Goal: Task Accomplishment & Management: Manage account settings

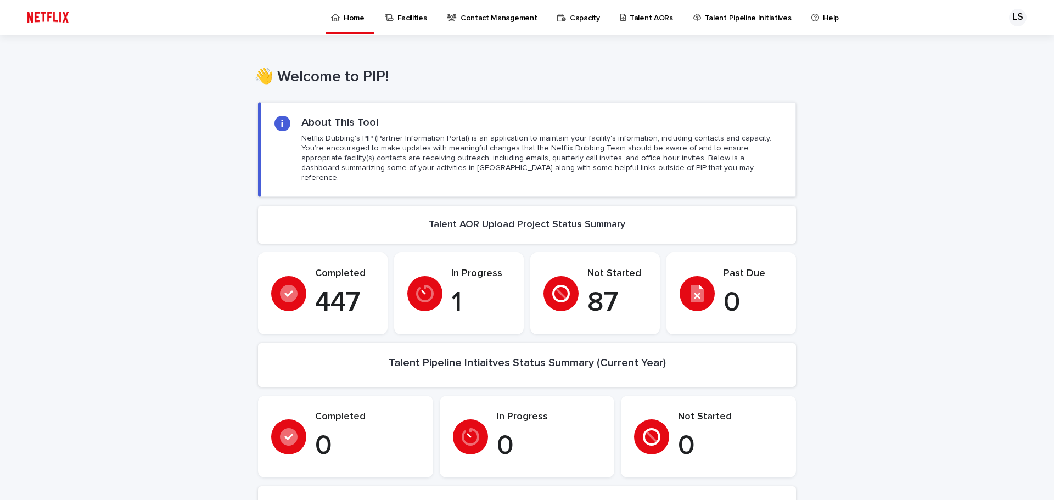
click at [631, 20] on p "Talent AORs" at bounding box center [651, 11] width 43 height 23
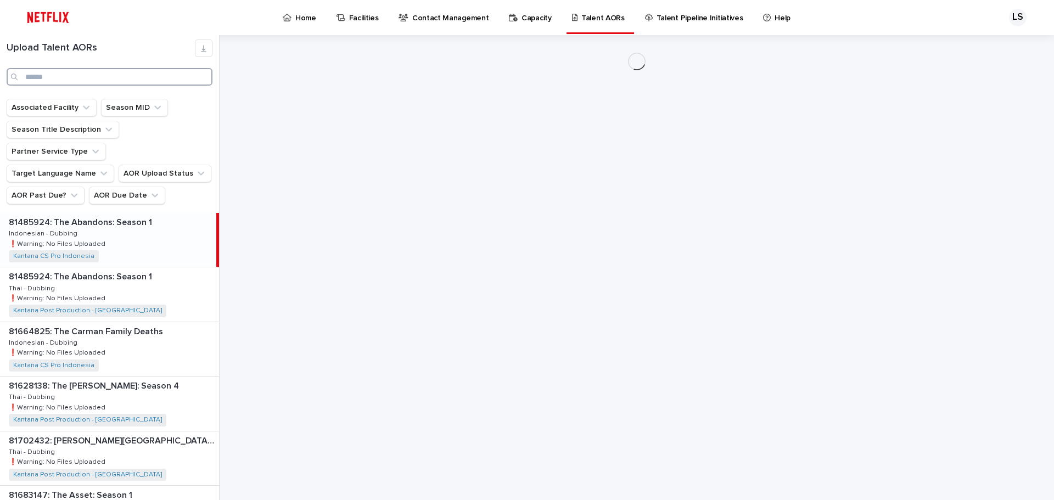
click at [106, 76] on input "Search" at bounding box center [110, 77] width 206 height 18
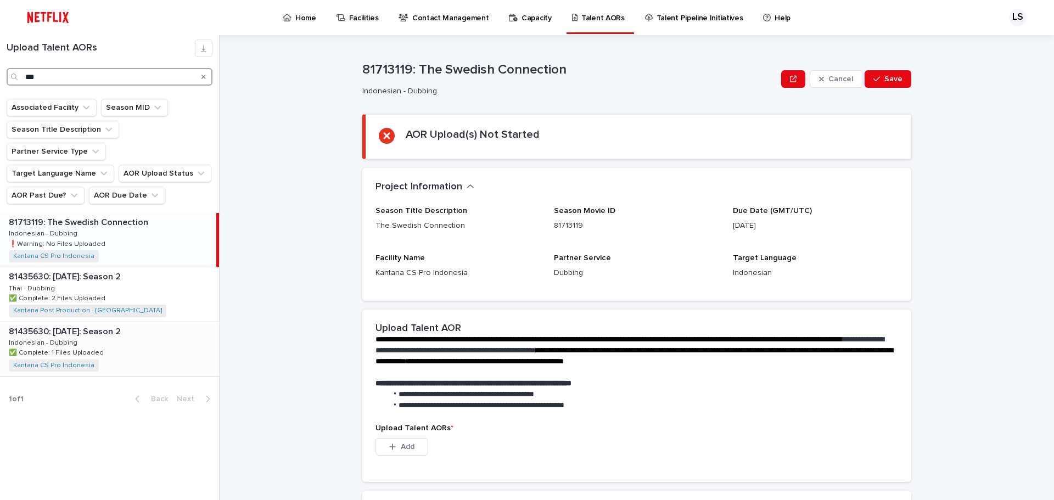
type input "***"
click at [98, 347] on p "✅ Complete: 1 Files Uploaded" at bounding box center [57, 352] width 97 height 10
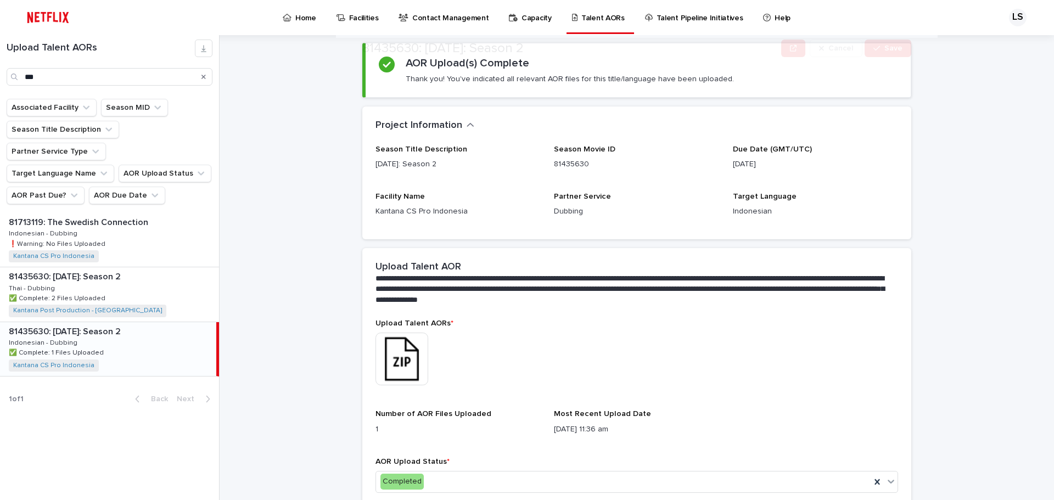
scroll to position [126, 0]
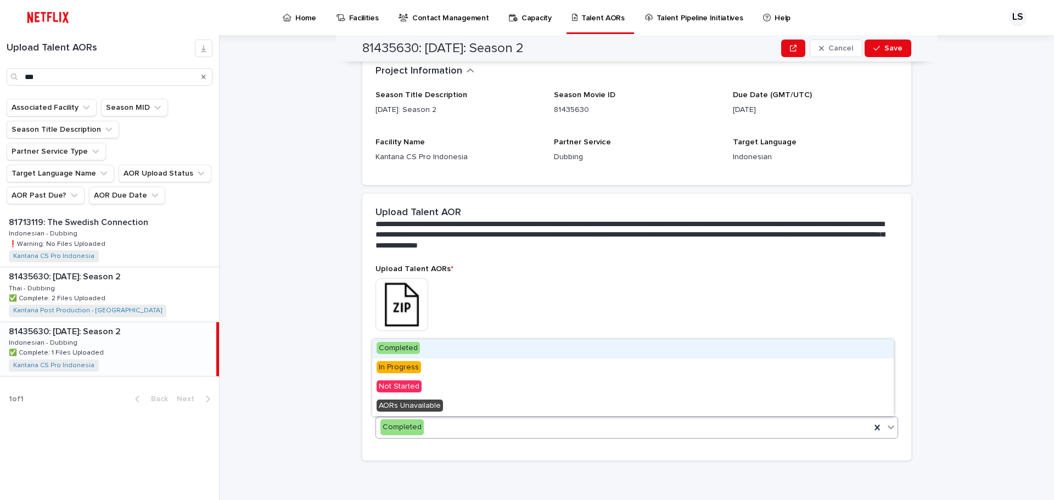
click at [641, 431] on div "Completed" at bounding box center [623, 427] width 495 height 18
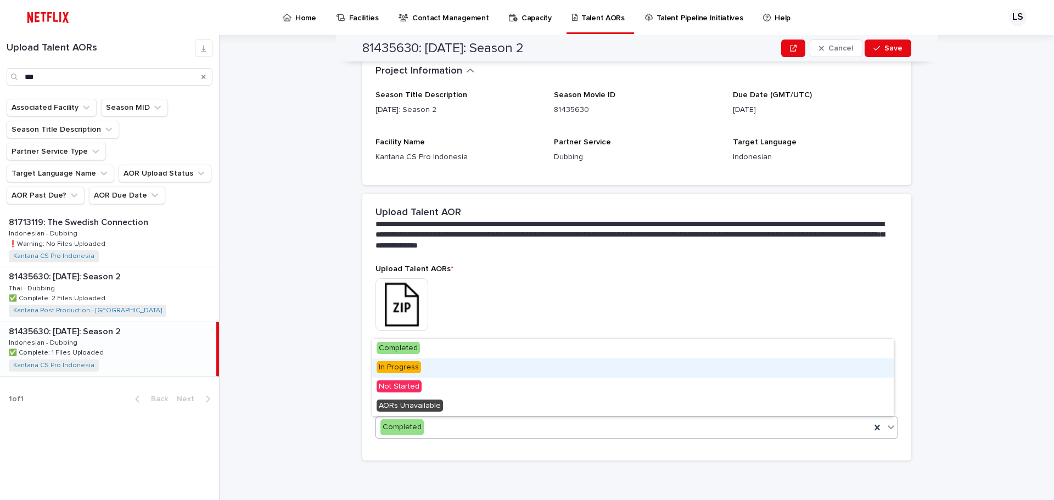
click at [613, 373] on div "In Progress" at bounding box center [632, 367] width 521 height 19
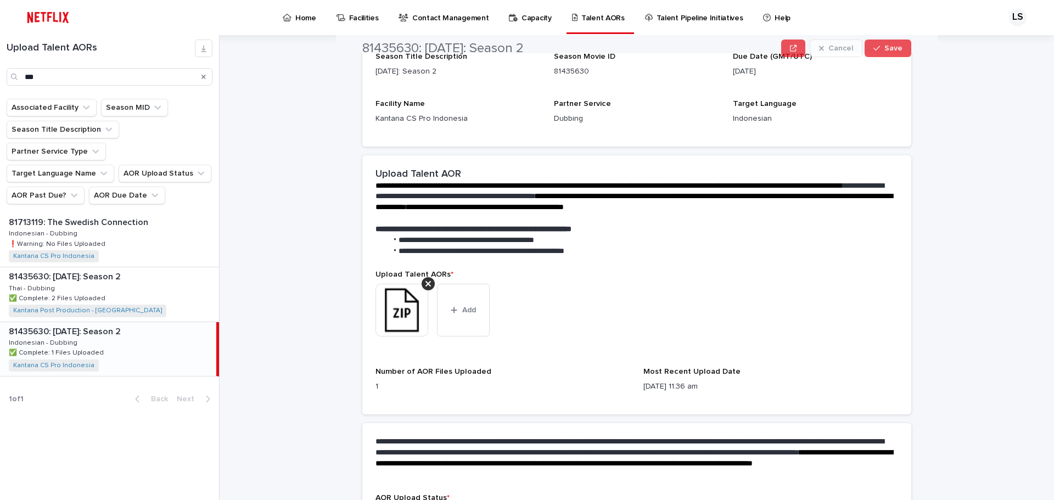
scroll to position [165, 0]
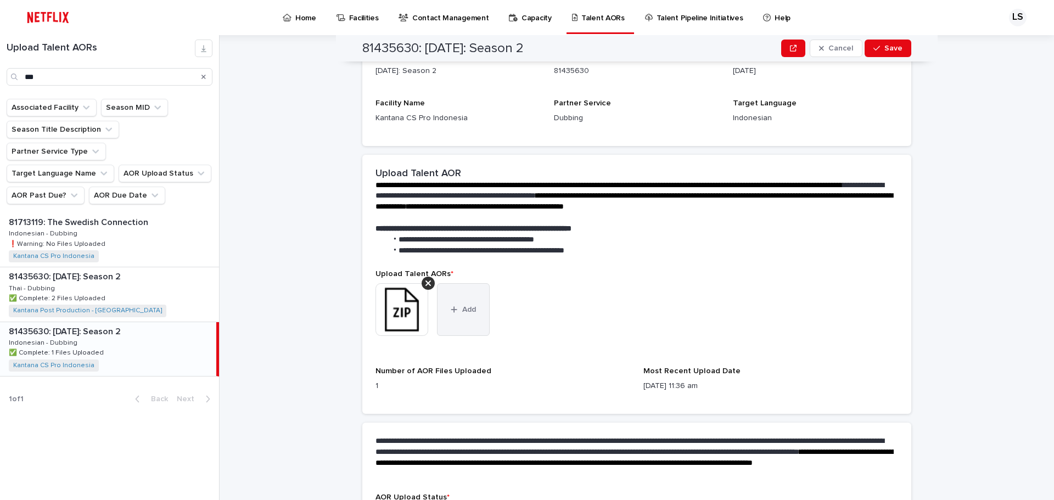
click at [463, 310] on span "Add" at bounding box center [469, 310] width 14 height 8
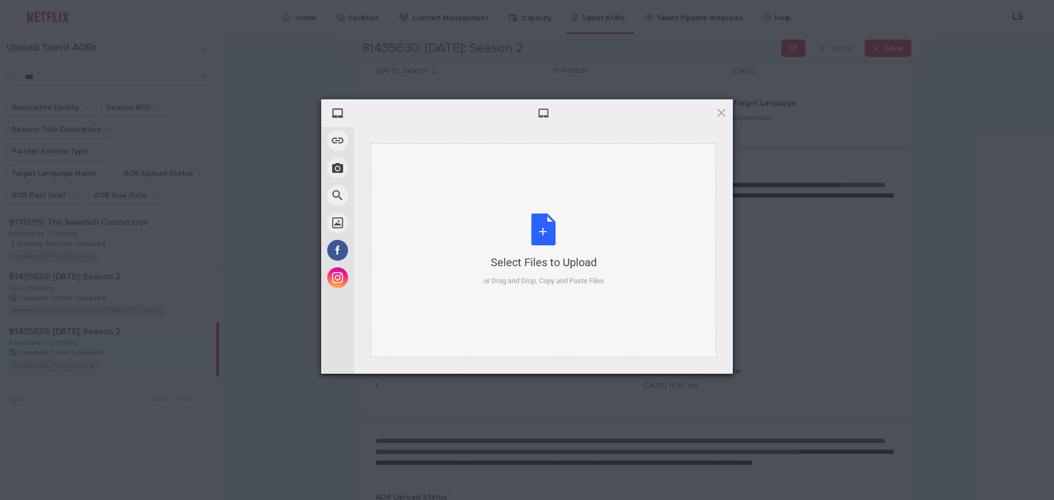
click at [549, 228] on div "Select Files to Upload or Drag and Drop, Copy and Paste Files" at bounding box center [544, 250] width 120 height 73
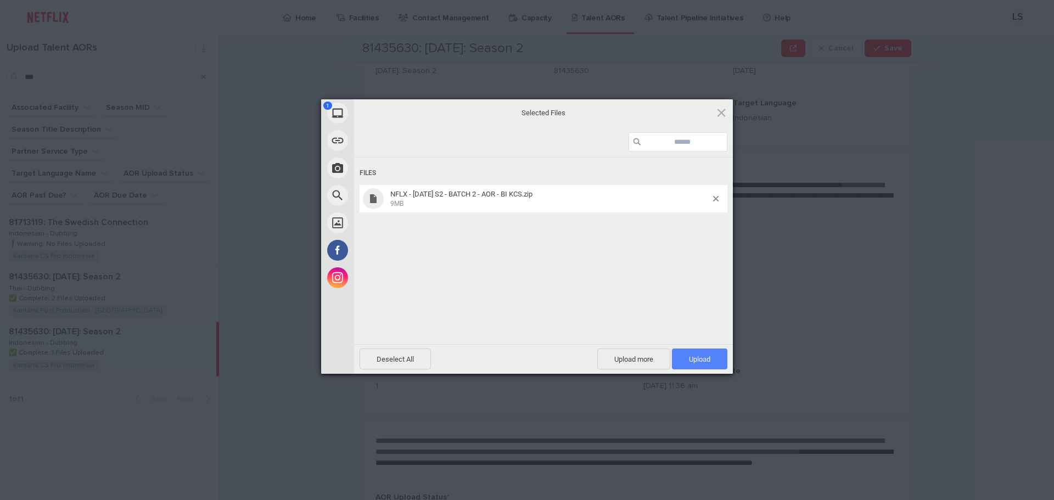
click at [697, 364] on span "Upload 1" at bounding box center [699, 359] width 55 height 21
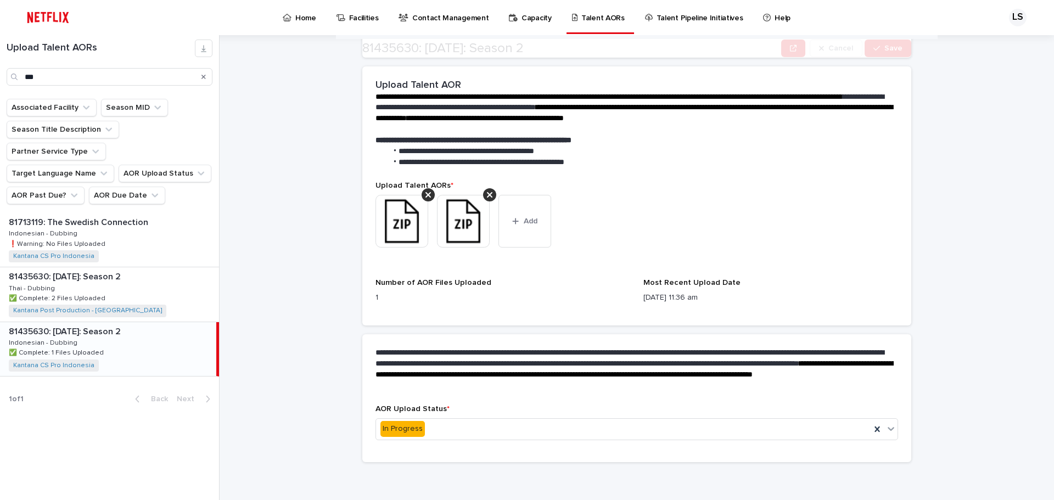
scroll to position [255, 0]
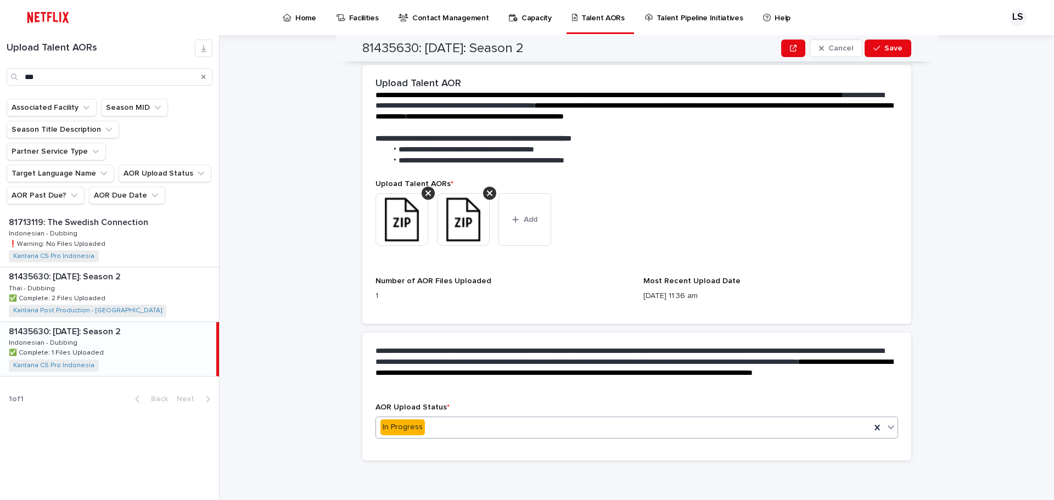
click at [682, 429] on div "In Progress" at bounding box center [623, 427] width 495 height 18
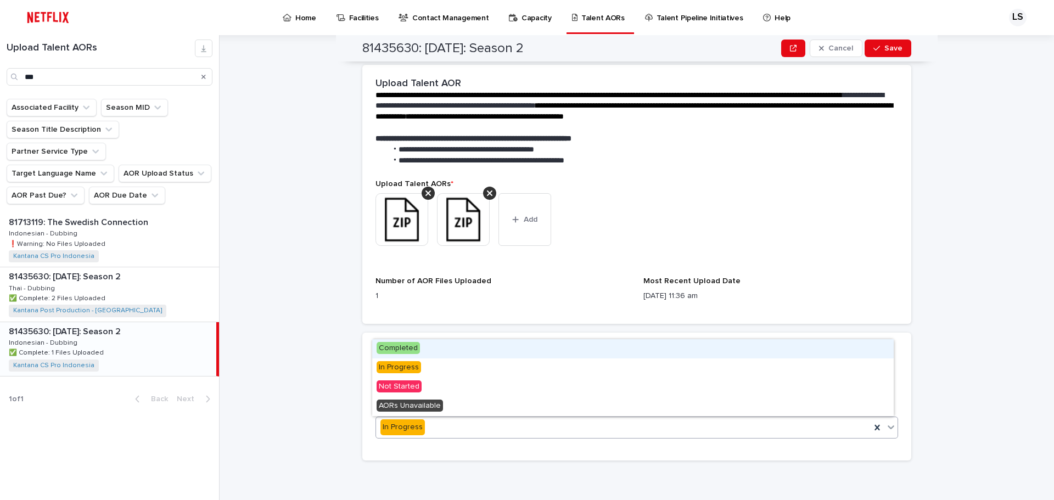
click at [659, 349] on div "Completed" at bounding box center [632, 348] width 521 height 19
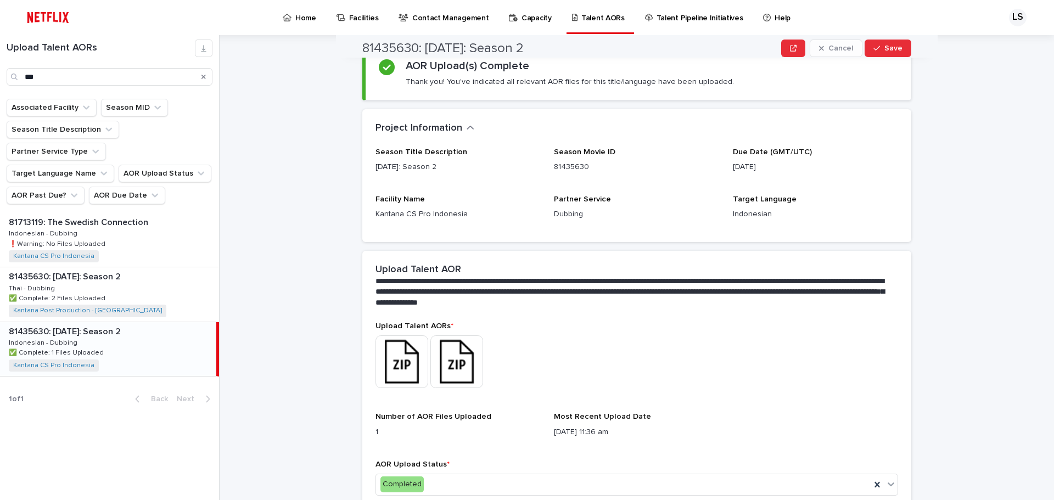
scroll to position [0, 0]
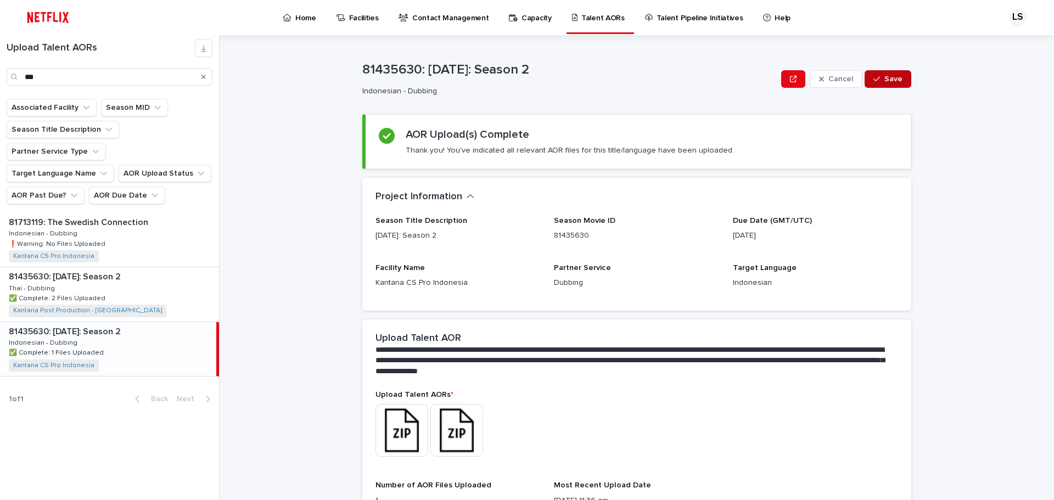
click at [891, 78] on span "Save" at bounding box center [893, 79] width 18 height 8
click at [144, 268] on div "81435630: [DATE]: Season 2 81435630: [DATE]: Season 2 Thai - Dubbing Thai - Dub…" at bounding box center [109, 294] width 219 height 54
click at [123, 324] on p "81435630: [DATE]: Season 2" at bounding box center [66, 330] width 114 height 13
click at [134, 273] on div "81435630: [DATE]: Season 2 81435630: [DATE]: Season 2 Thai - Dubbing Thai - Dub…" at bounding box center [109, 294] width 219 height 54
click at [123, 324] on p "81435630: [DATE]: Season 2" at bounding box center [66, 330] width 114 height 13
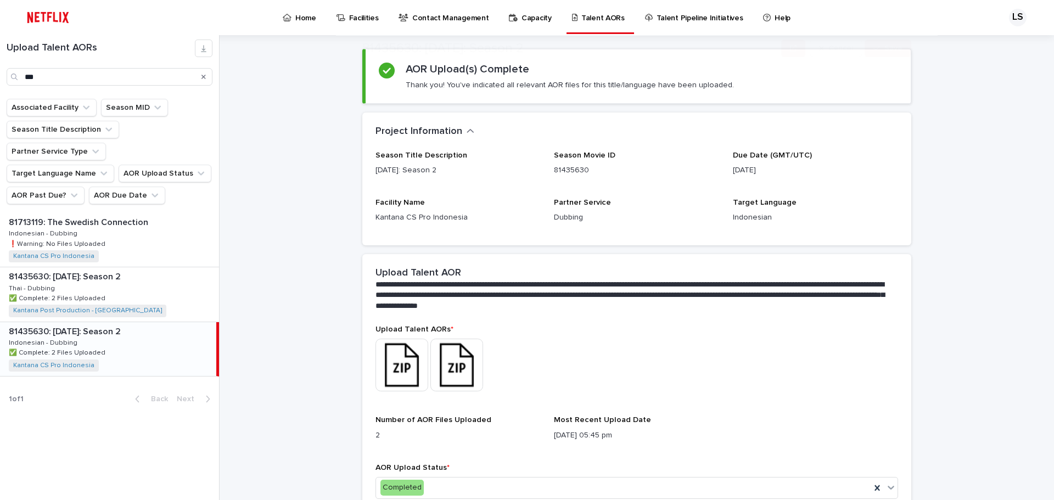
scroll to position [126, 0]
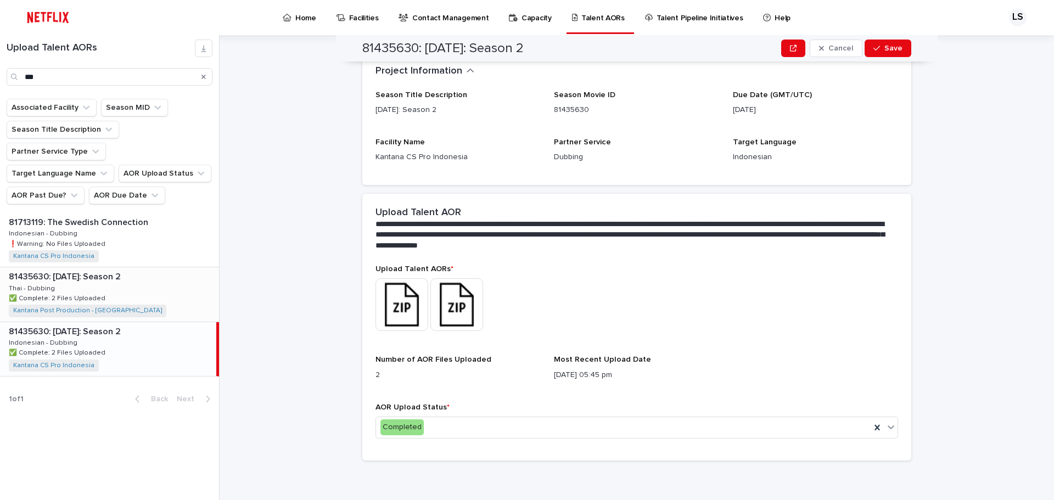
click at [158, 277] on div "81435630: [DATE]: Season 2 81435630: [DATE]: Season 2 Thai - Dubbing Thai - Dub…" at bounding box center [109, 294] width 219 height 54
